Goal: Transaction & Acquisition: Purchase product/service

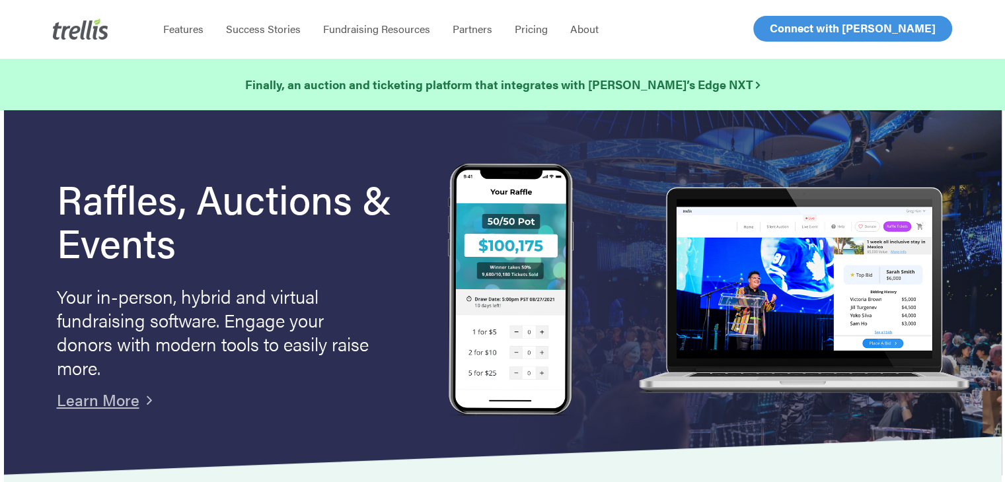
click at [781, 29] on span "Log In" at bounding box center [785, 28] width 32 height 16
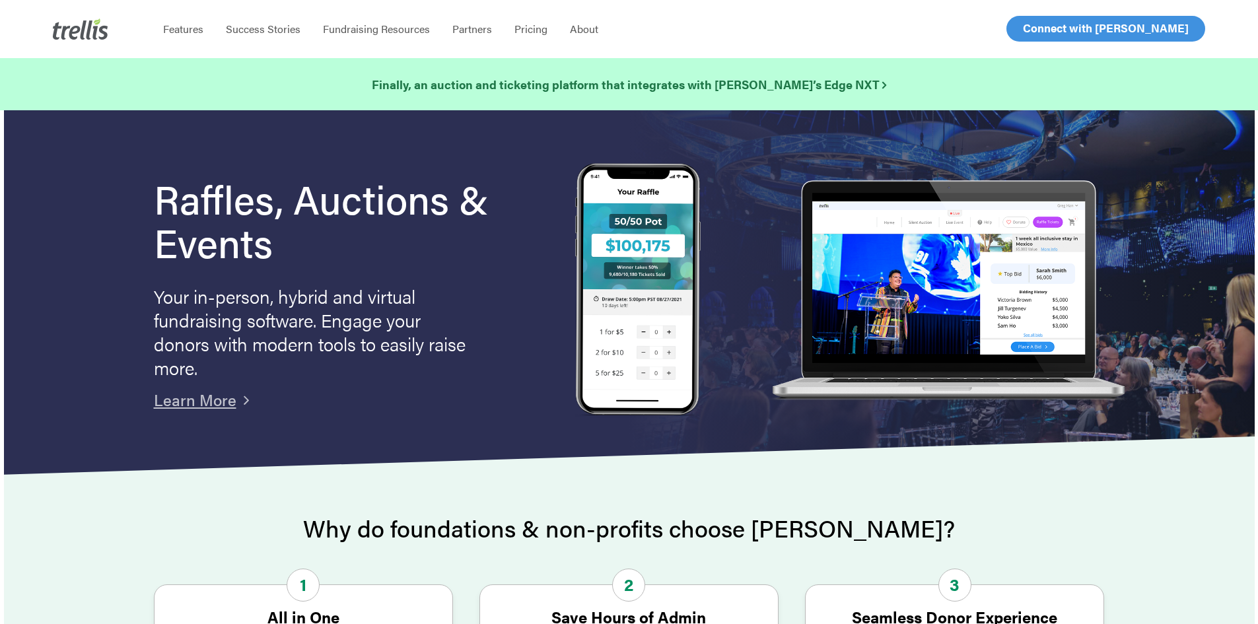
click at [1036, 26] on span "Log In" at bounding box center [1039, 28] width 32 height 16
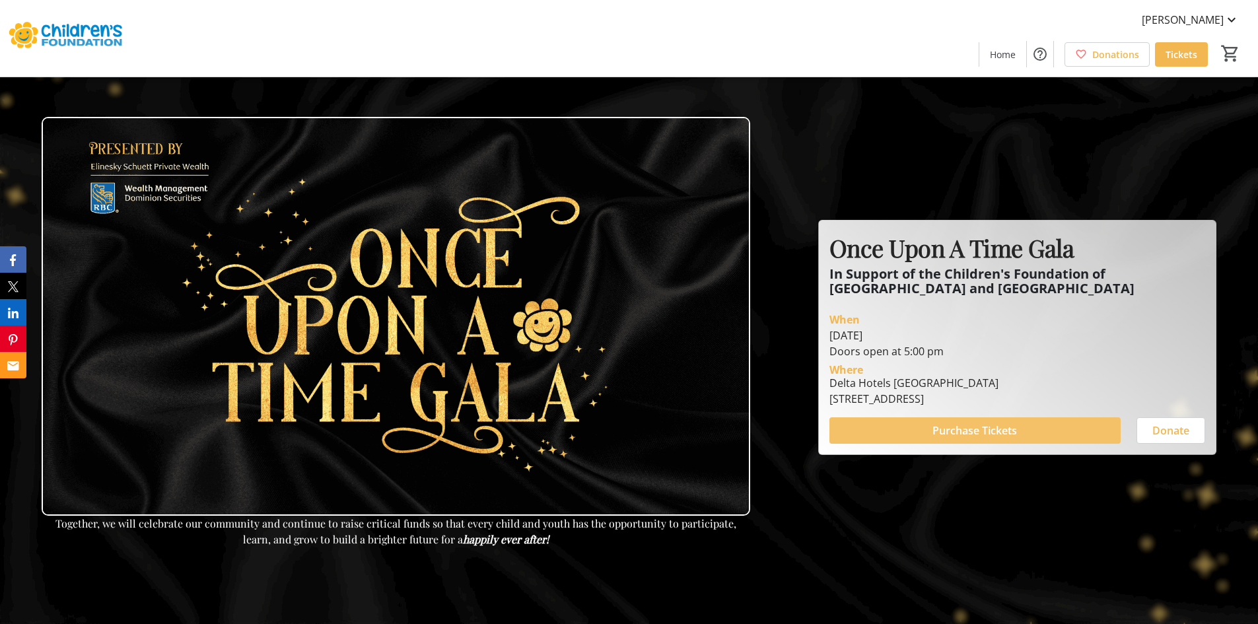
click at [1006, 427] on span "Purchase Tickets" at bounding box center [975, 431] width 85 height 16
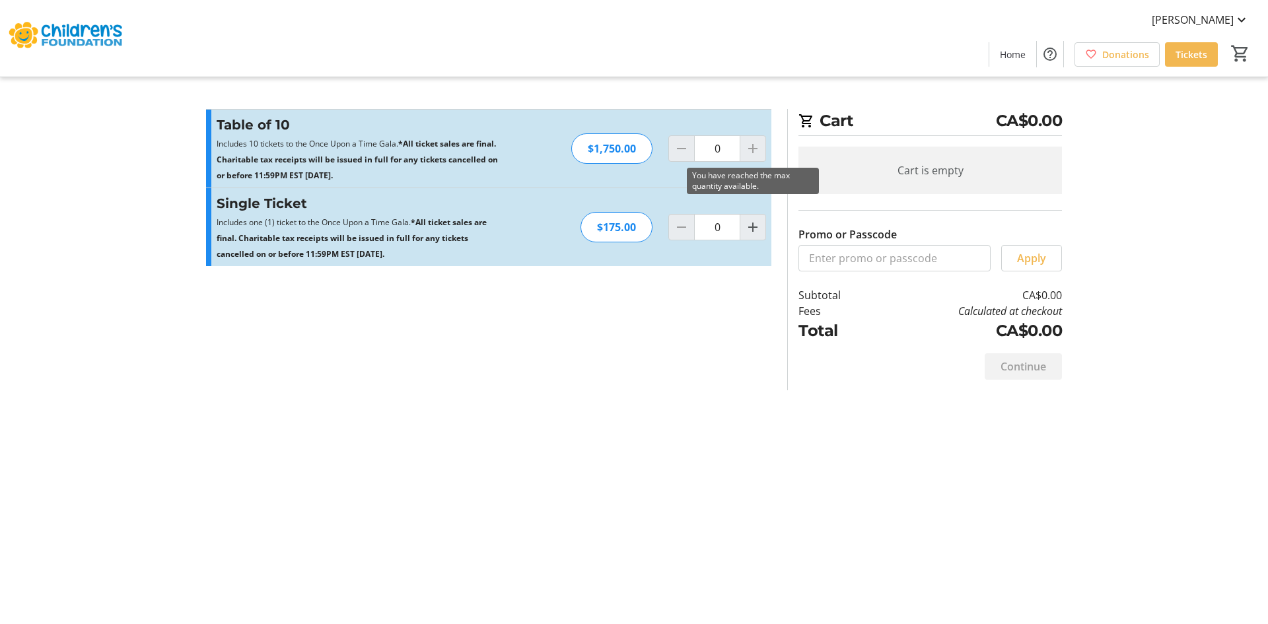
click at [751, 143] on div at bounding box center [753, 148] width 26 height 26
drag, startPoint x: 765, startPoint y: 149, endPoint x: 764, endPoint y: 174, distance: 25.1
click at [764, 149] on div at bounding box center [753, 148] width 26 height 26
click at [759, 225] on mat-icon "Increment by one" at bounding box center [753, 227] width 16 height 16
click at [757, 227] on mat-icon "Increment by one" at bounding box center [753, 227] width 16 height 16
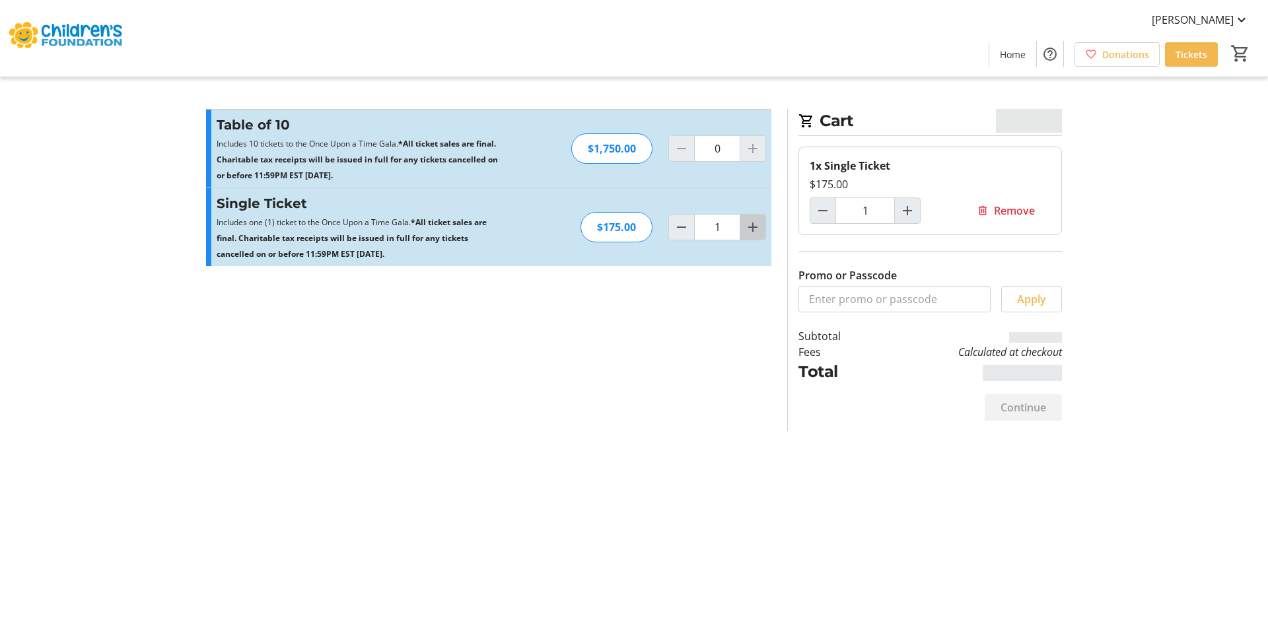
type input "2"
click at [758, 149] on div at bounding box center [753, 148] width 26 height 26
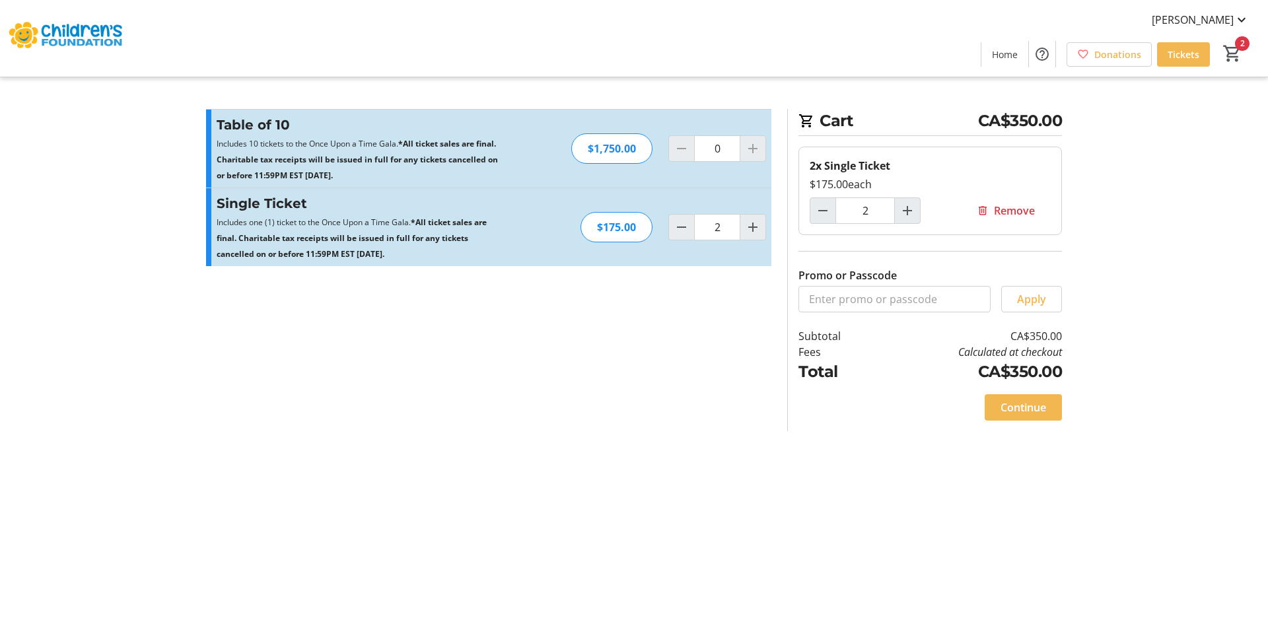
click at [674, 145] on div at bounding box center [681, 148] width 26 height 26
click at [688, 225] on mat-icon "Decrement by one" at bounding box center [682, 227] width 16 height 16
drag, startPoint x: 759, startPoint y: 127, endPoint x: 758, endPoint y: 147, distance: 19.2
click at [758, 139] on div "Table of 10 Includes 10 tickets to the Once Upon a Time Gala. *All ticket sales…" at bounding box center [488, 149] width 565 height 78
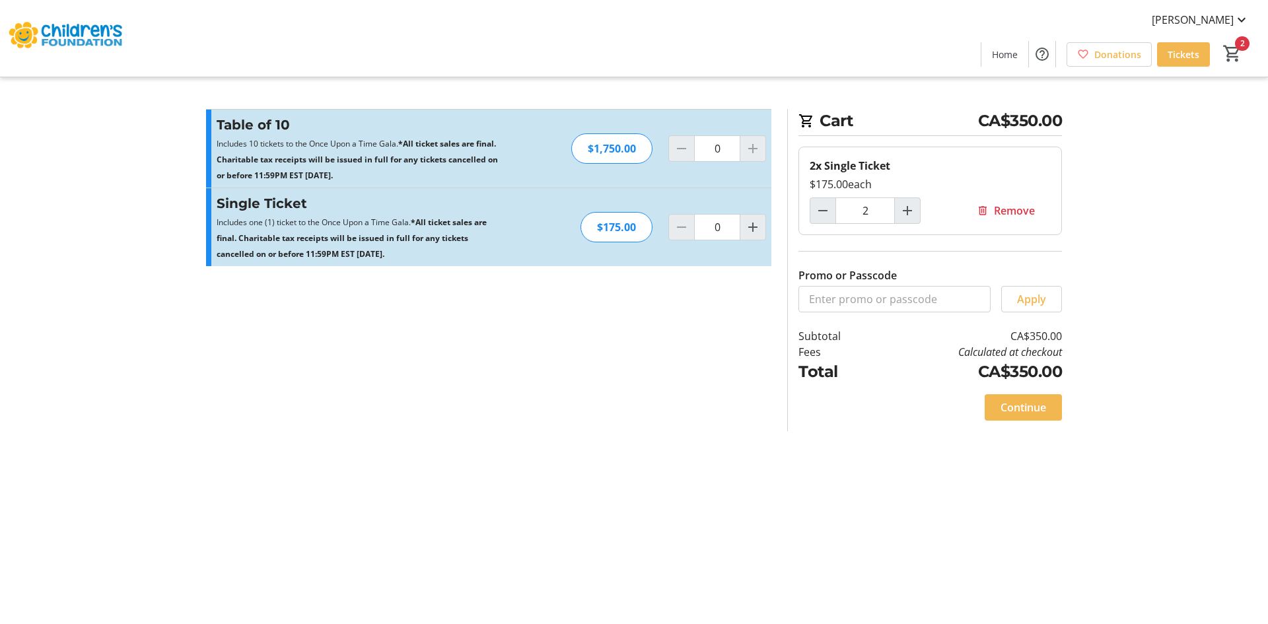
click at [758, 149] on div at bounding box center [753, 148] width 26 height 26
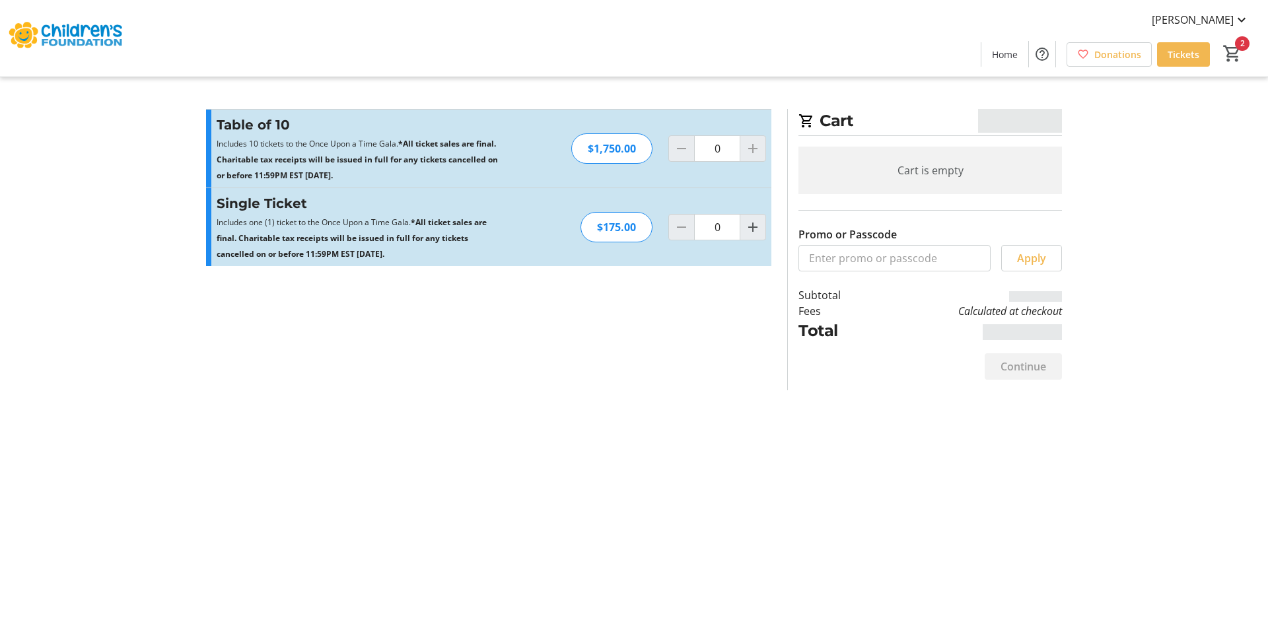
click at [759, 147] on div at bounding box center [753, 148] width 26 height 26
click at [754, 143] on div at bounding box center [753, 148] width 26 height 26
click at [754, 224] on mat-icon "Increment by one" at bounding box center [753, 227] width 16 height 16
type input "1"
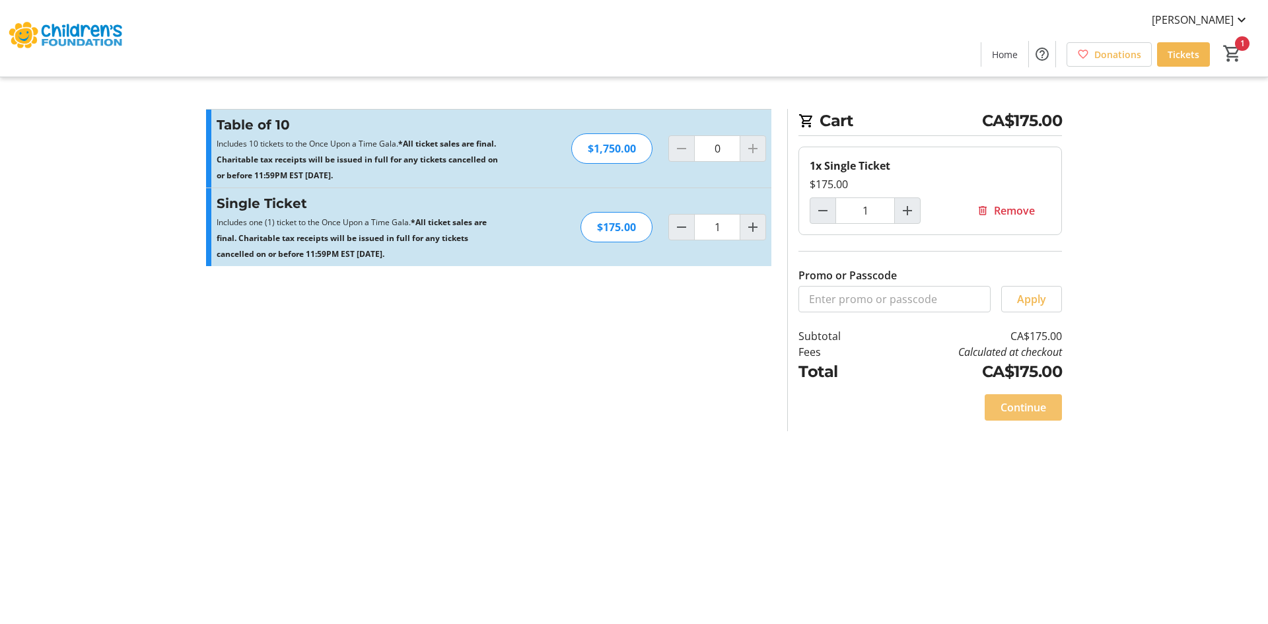
click at [1021, 409] on span "Continue" at bounding box center [1024, 408] width 46 height 16
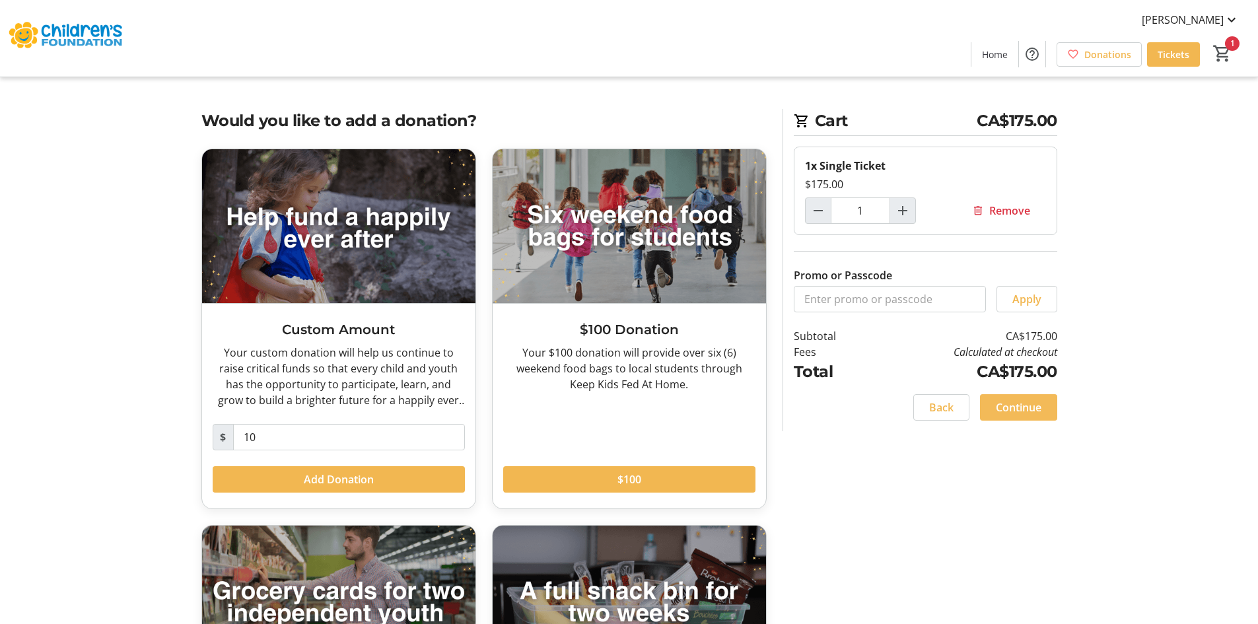
click at [1042, 409] on span at bounding box center [1018, 408] width 77 height 32
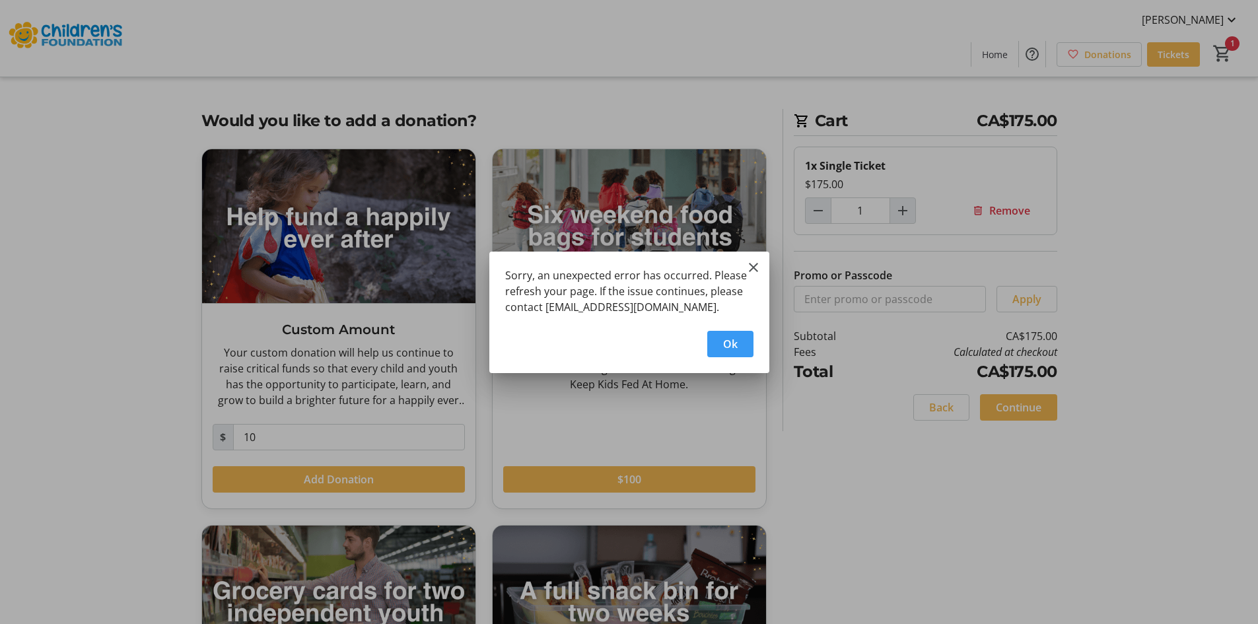
click at [738, 345] on span "button" at bounding box center [730, 344] width 46 height 32
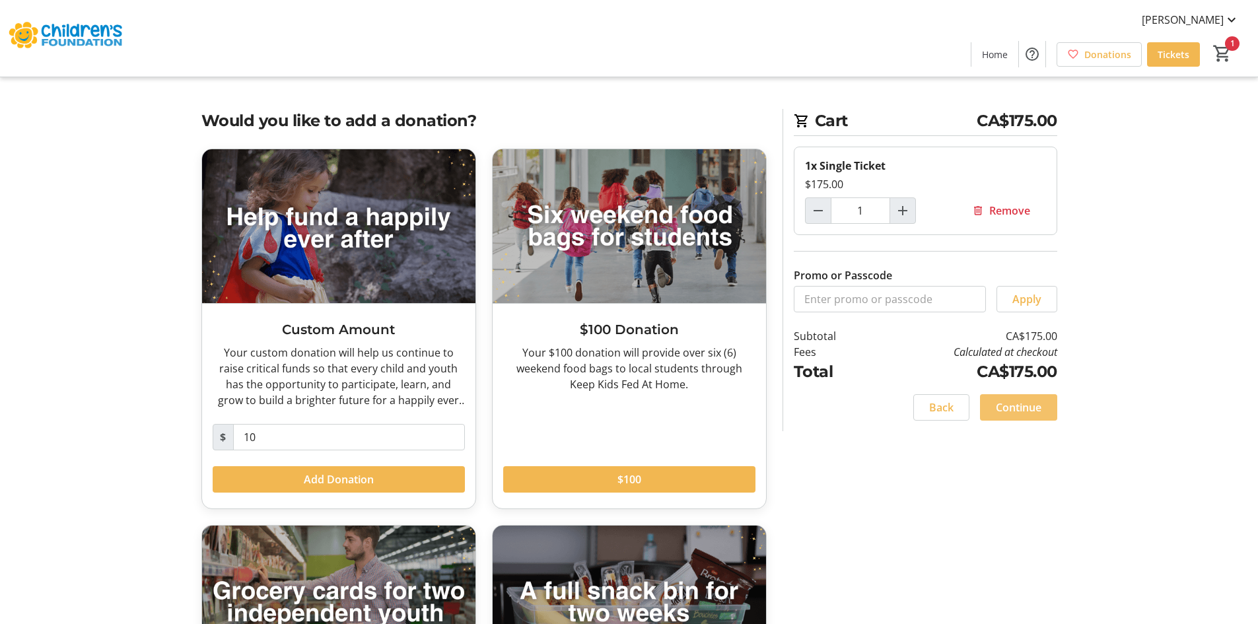
click at [1020, 403] on span "Continue" at bounding box center [1019, 408] width 46 height 16
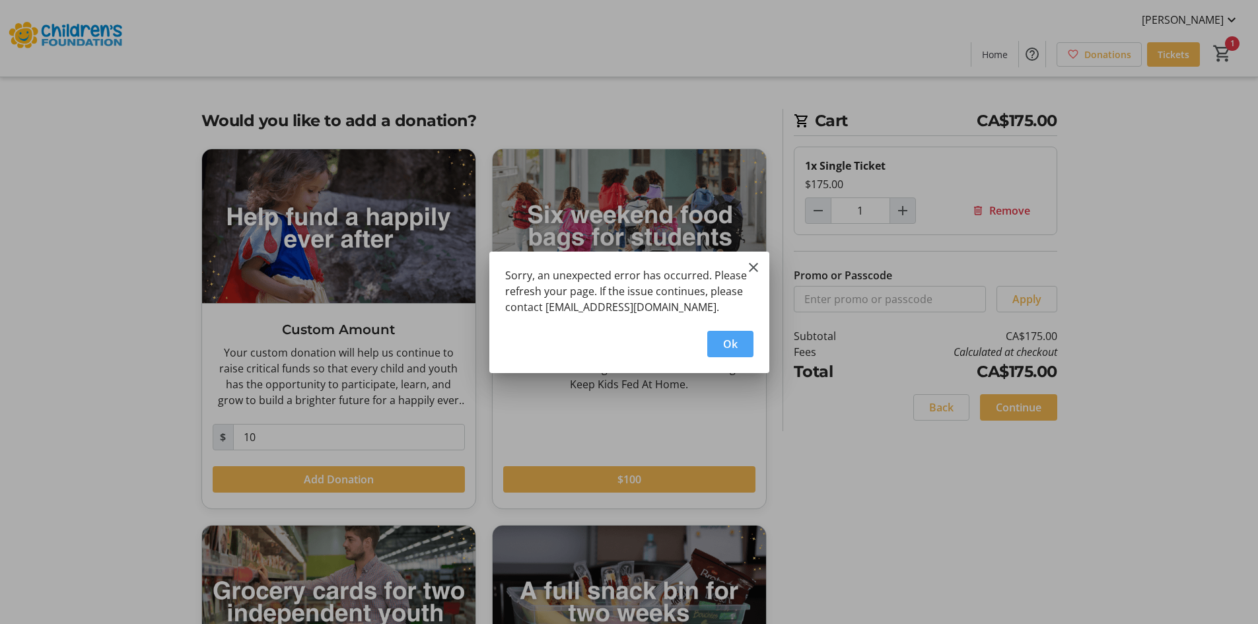
click at [733, 347] on span "Ok" at bounding box center [730, 344] width 15 height 16
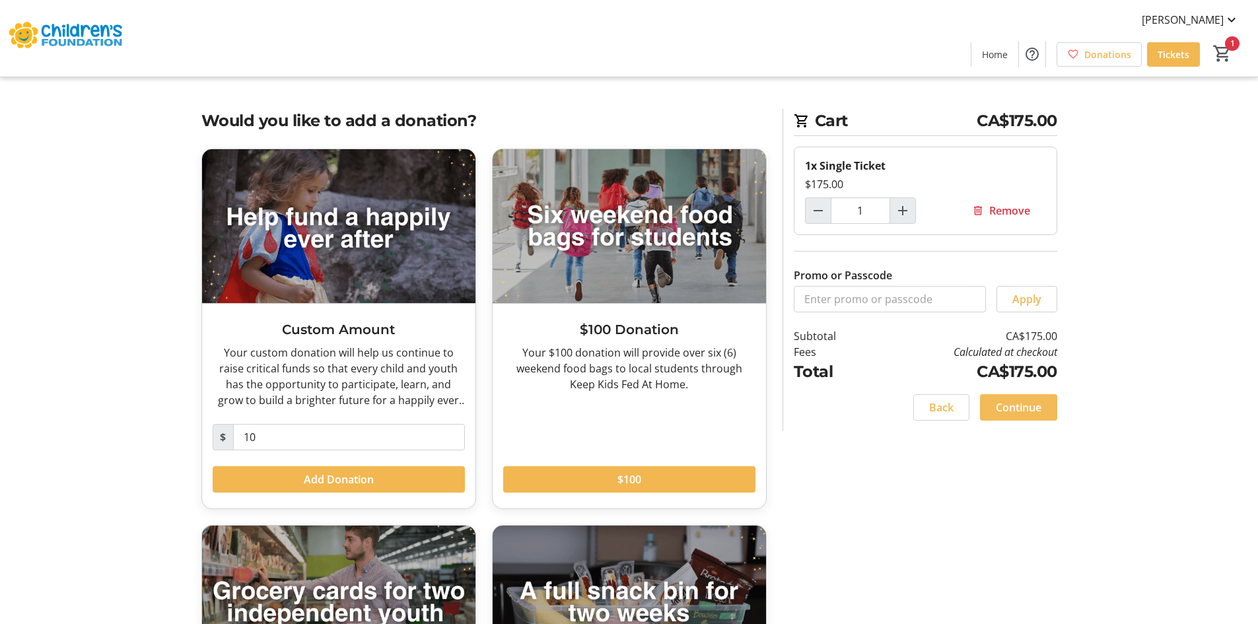
click at [1024, 404] on span "Continue" at bounding box center [1019, 408] width 46 height 16
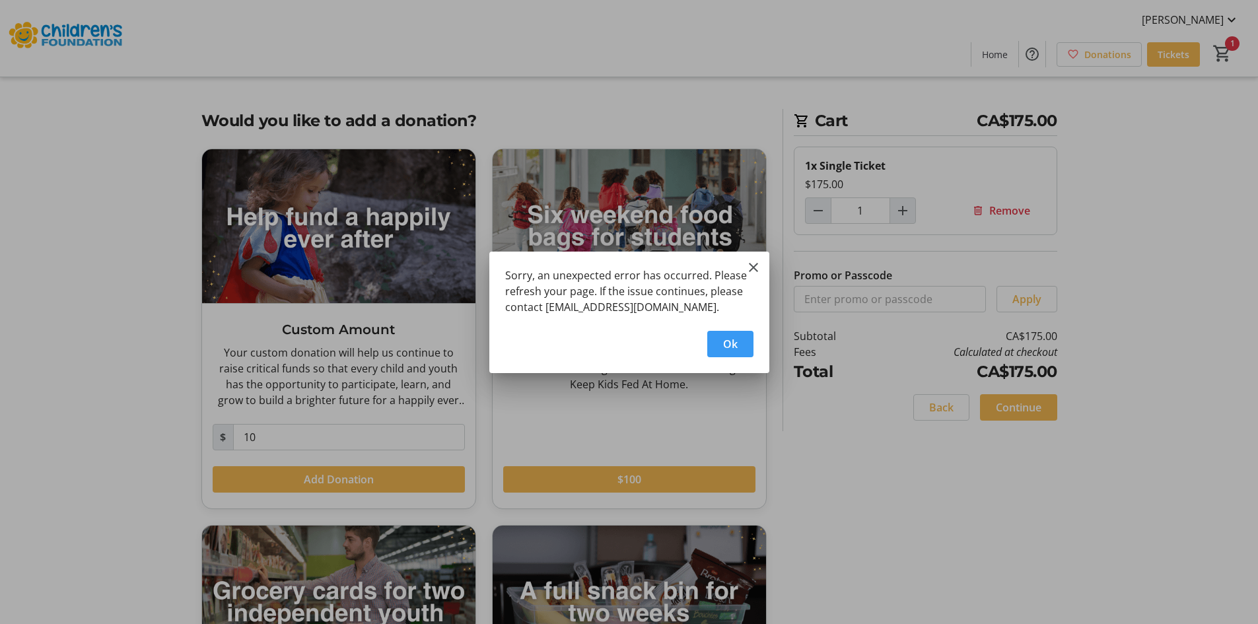
click at [718, 347] on span "button" at bounding box center [730, 344] width 46 height 32
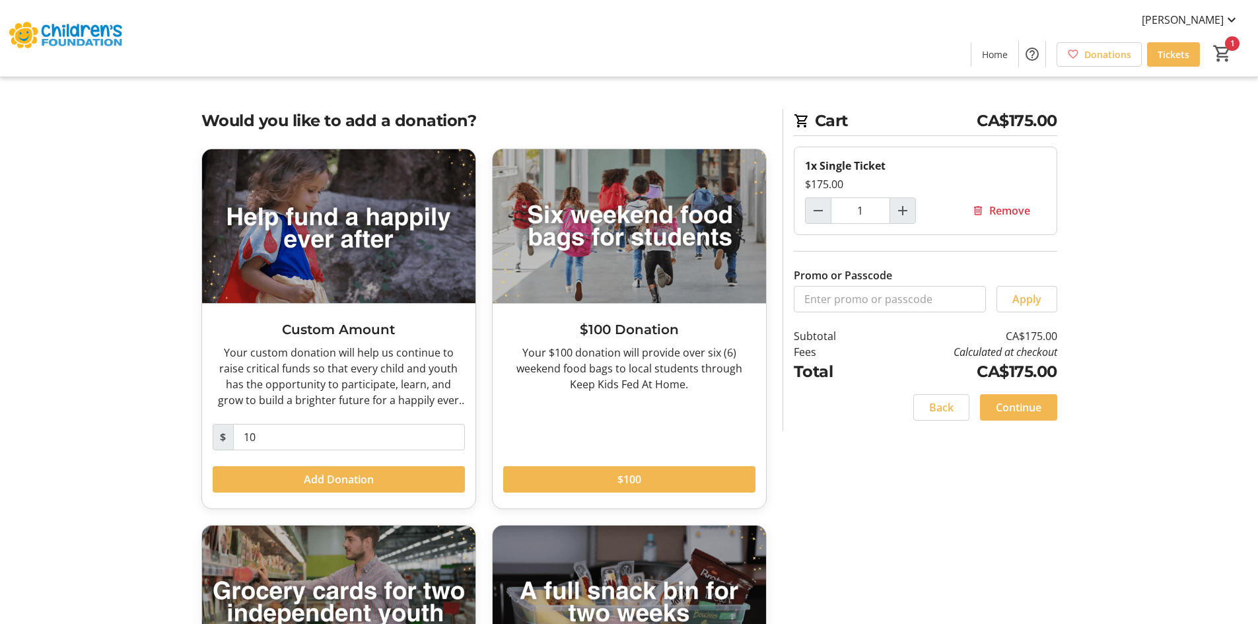
click at [322, 474] on span "Add Donation" at bounding box center [339, 480] width 70 height 16
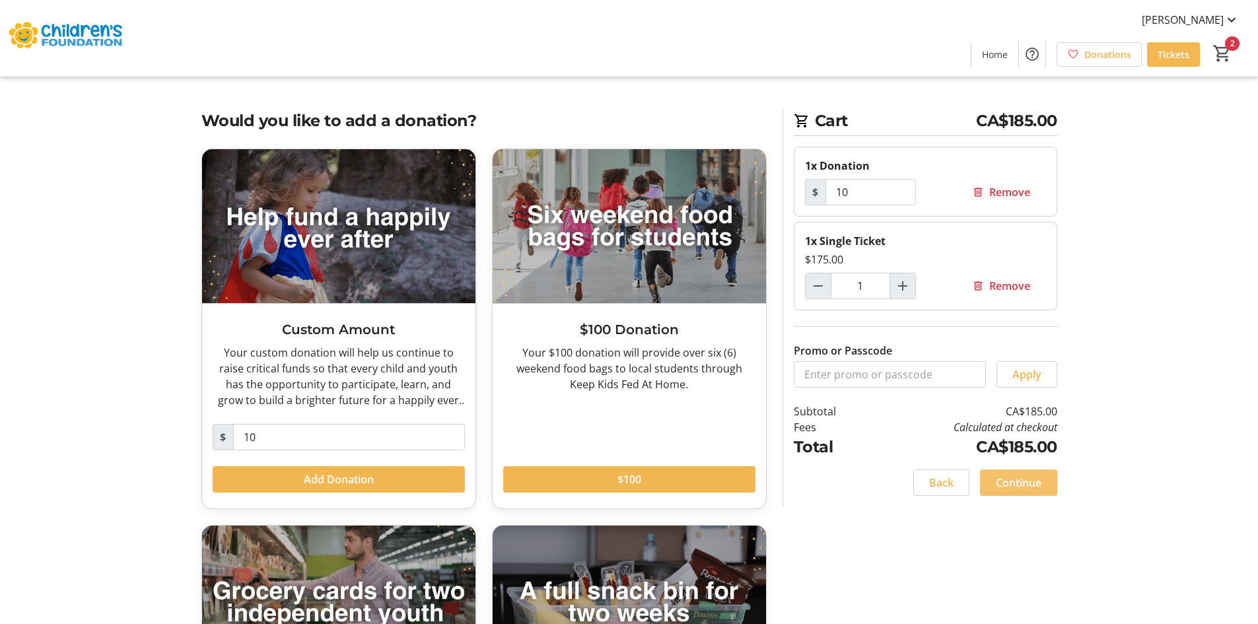
click at [1042, 481] on span at bounding box center [1018, 483] width 77 height 32
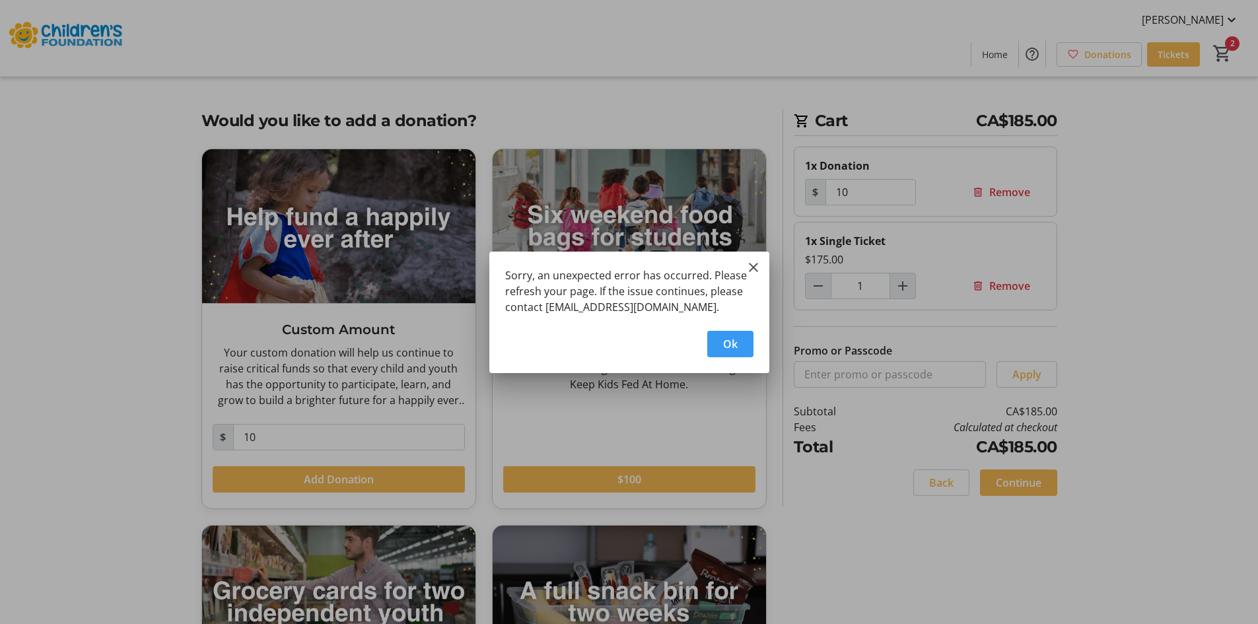
click at [720, 348] on span "button" at bounding box center [730, 344] width 46 height 32
